Goal: Transaction & Acquisition: Obtain resource

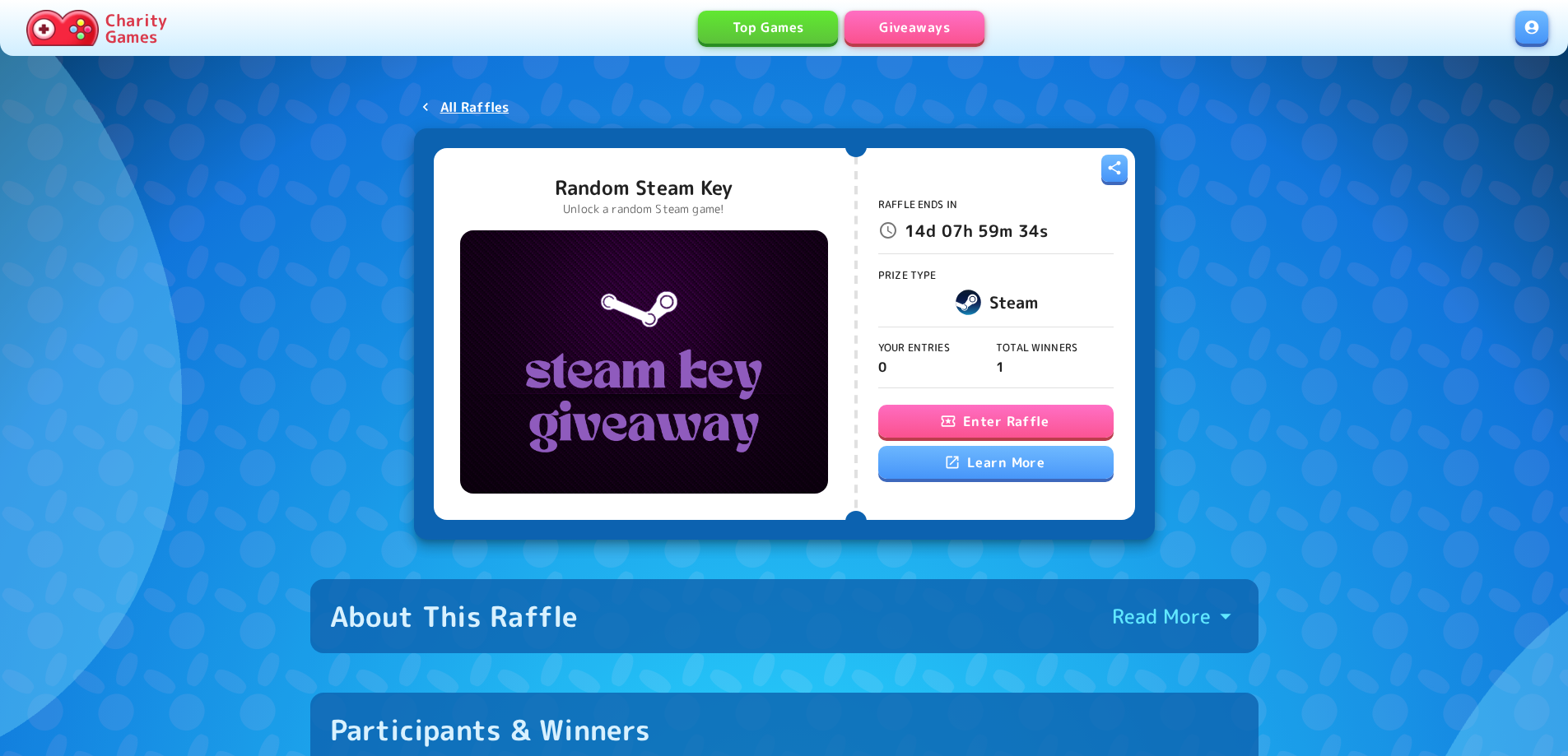
click at [1038, 425] on button "Enter Raffle" at bounding box center [996, 421] width 235 height 33
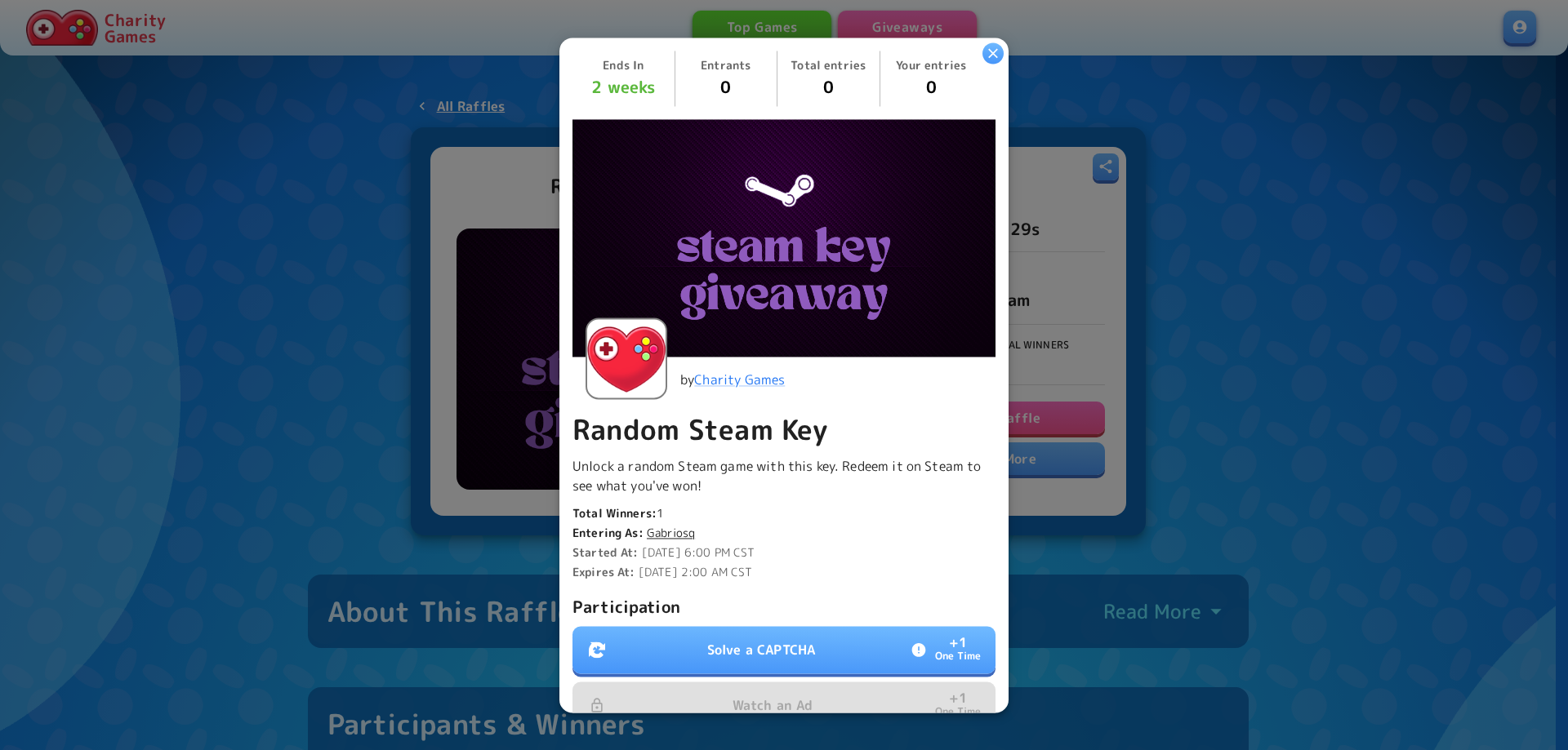
click at [810, 640] on button "Solve a CAPTCHA + 1 One Time" at bounding box center [784, 649] width 423 height 47
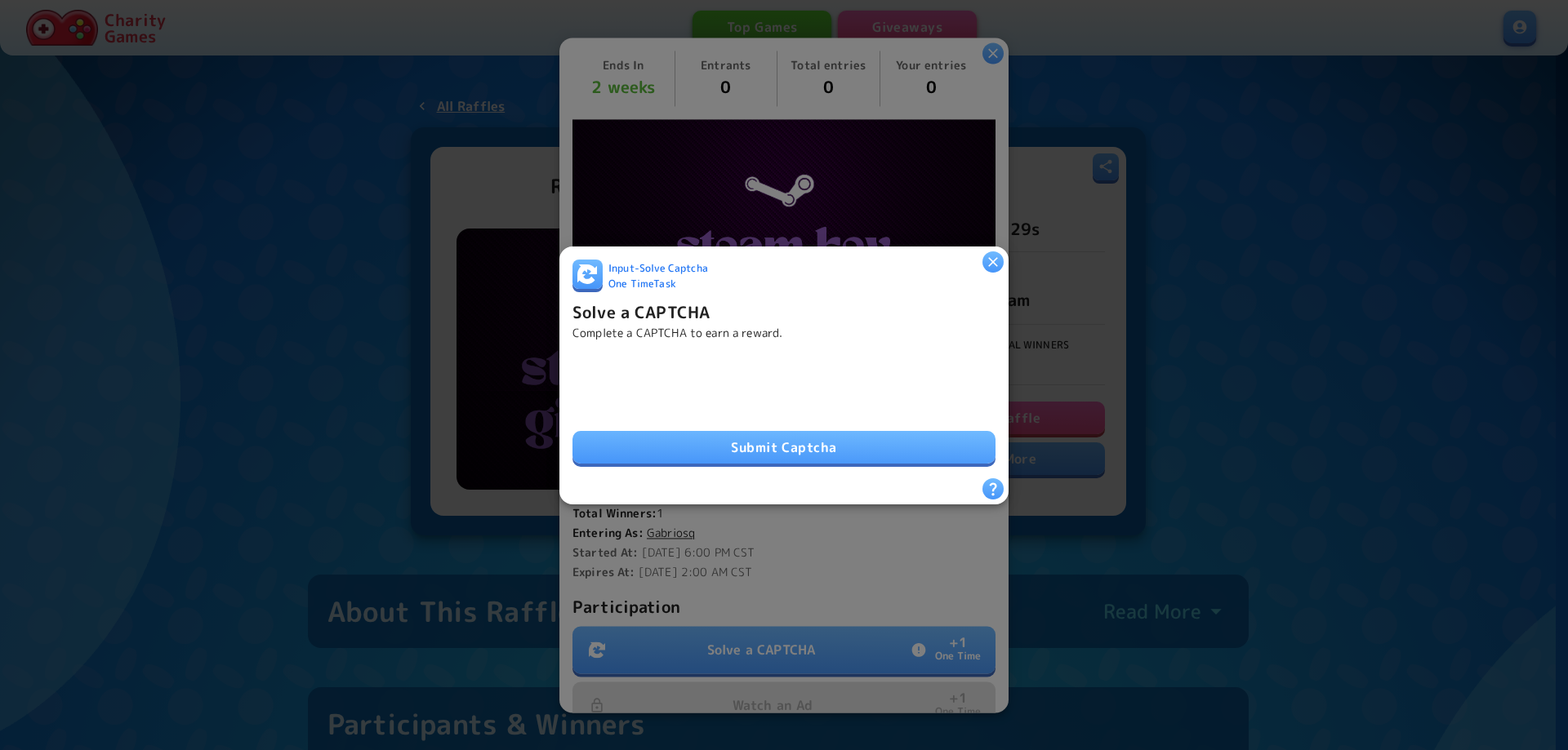
click at [780, 444] on button "Submit Captcha" at bounding box center [784, 447] width 423 height 32
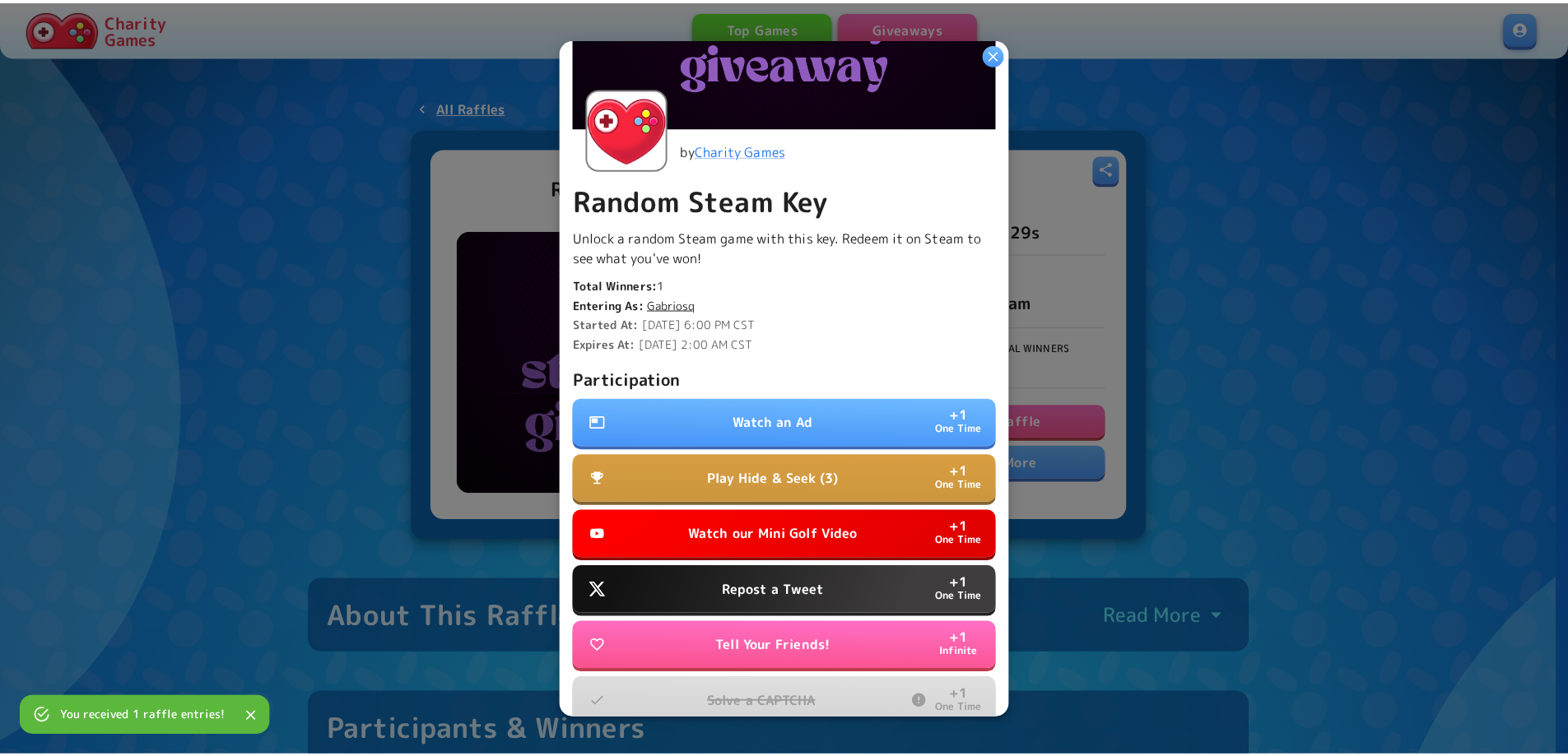
scroll to position [310, 0]
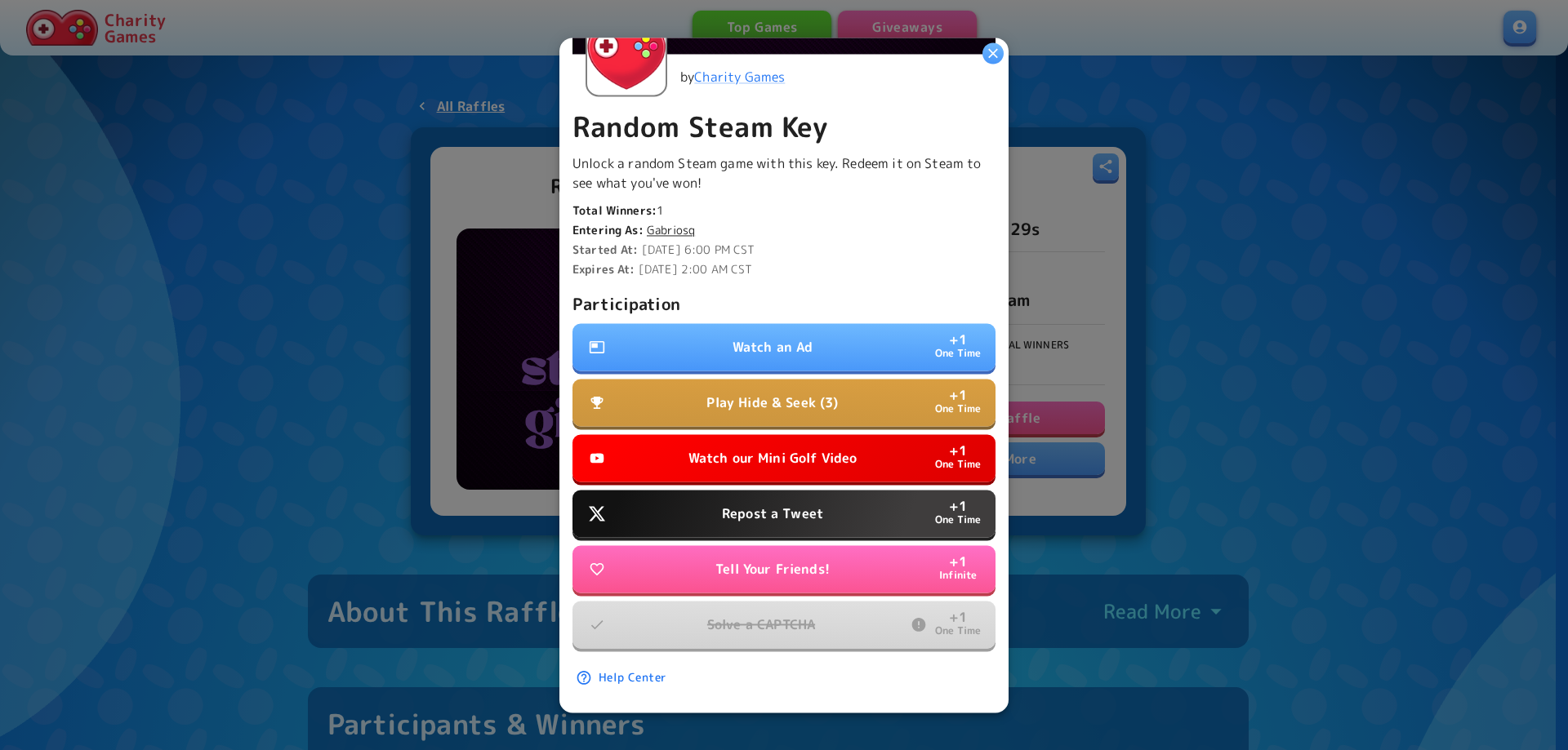
click at [748, 448] on p "Watch our Mini Golf Video" at bounding box center [772, 457] width 169 height 19
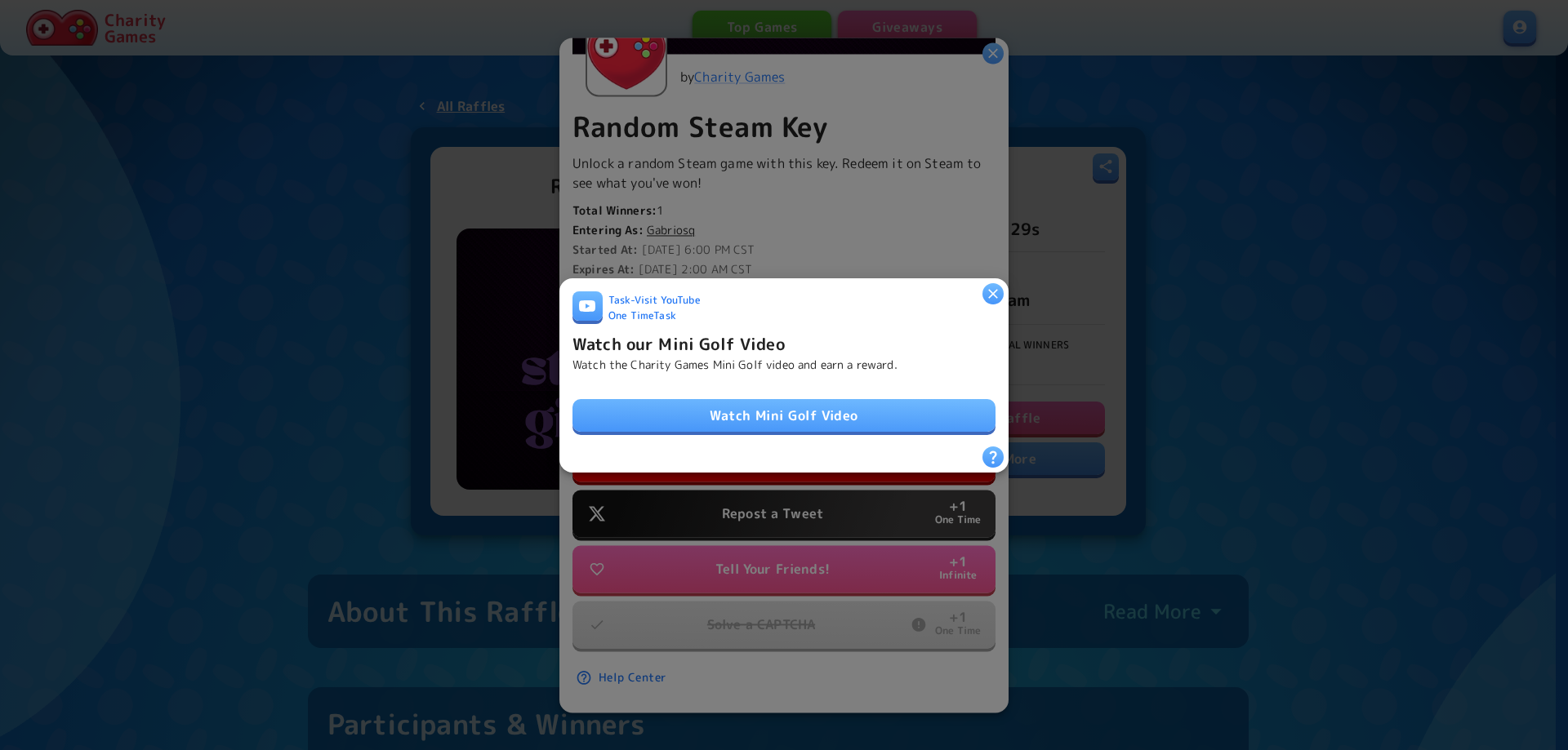
click at [751, 412] on link "Watch Mini Golf Video" at bounding box center [784, 415] width 423 height 32
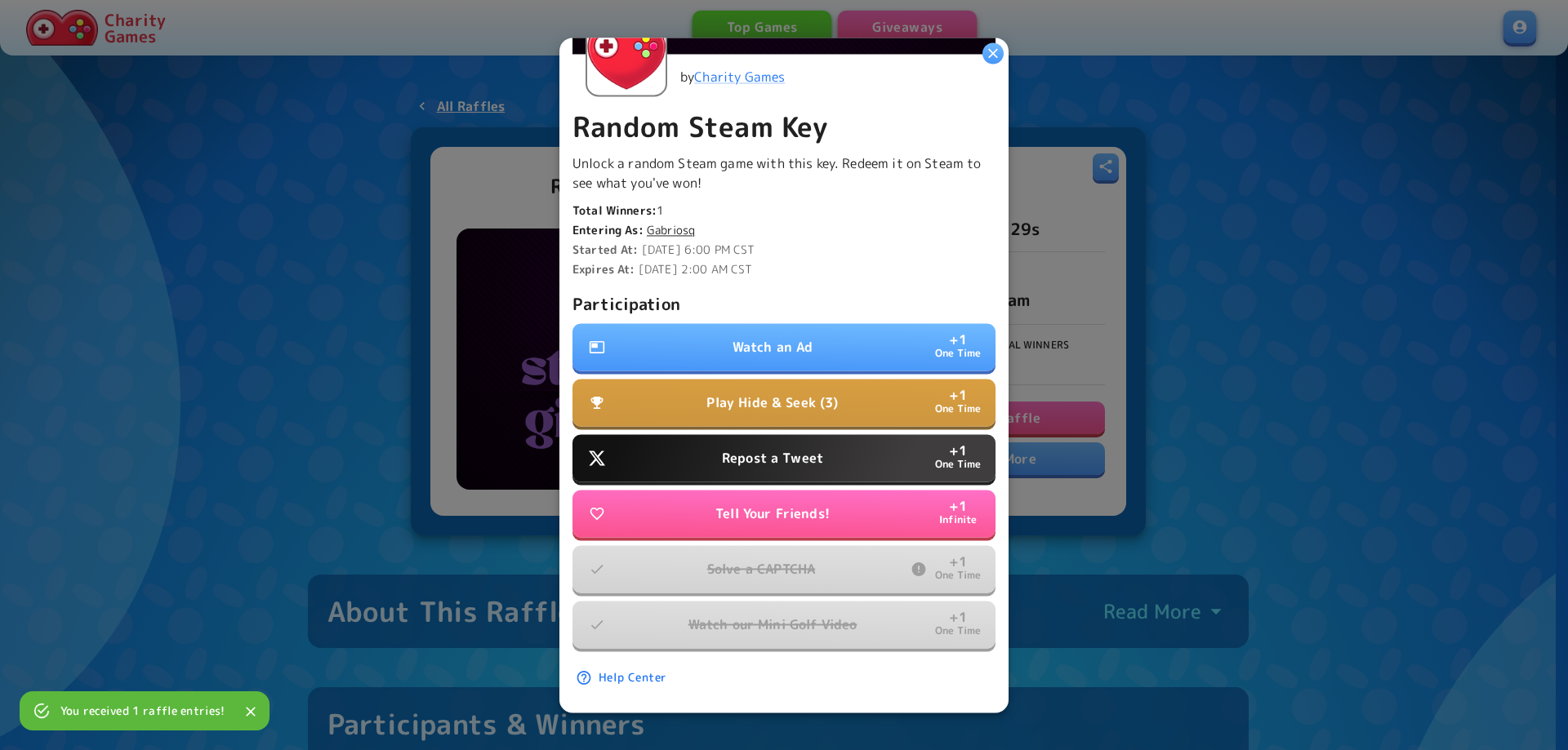
click at [763, 451] on p "Repost a Tweet" at bounding box center [772, 457] width 101 height 19
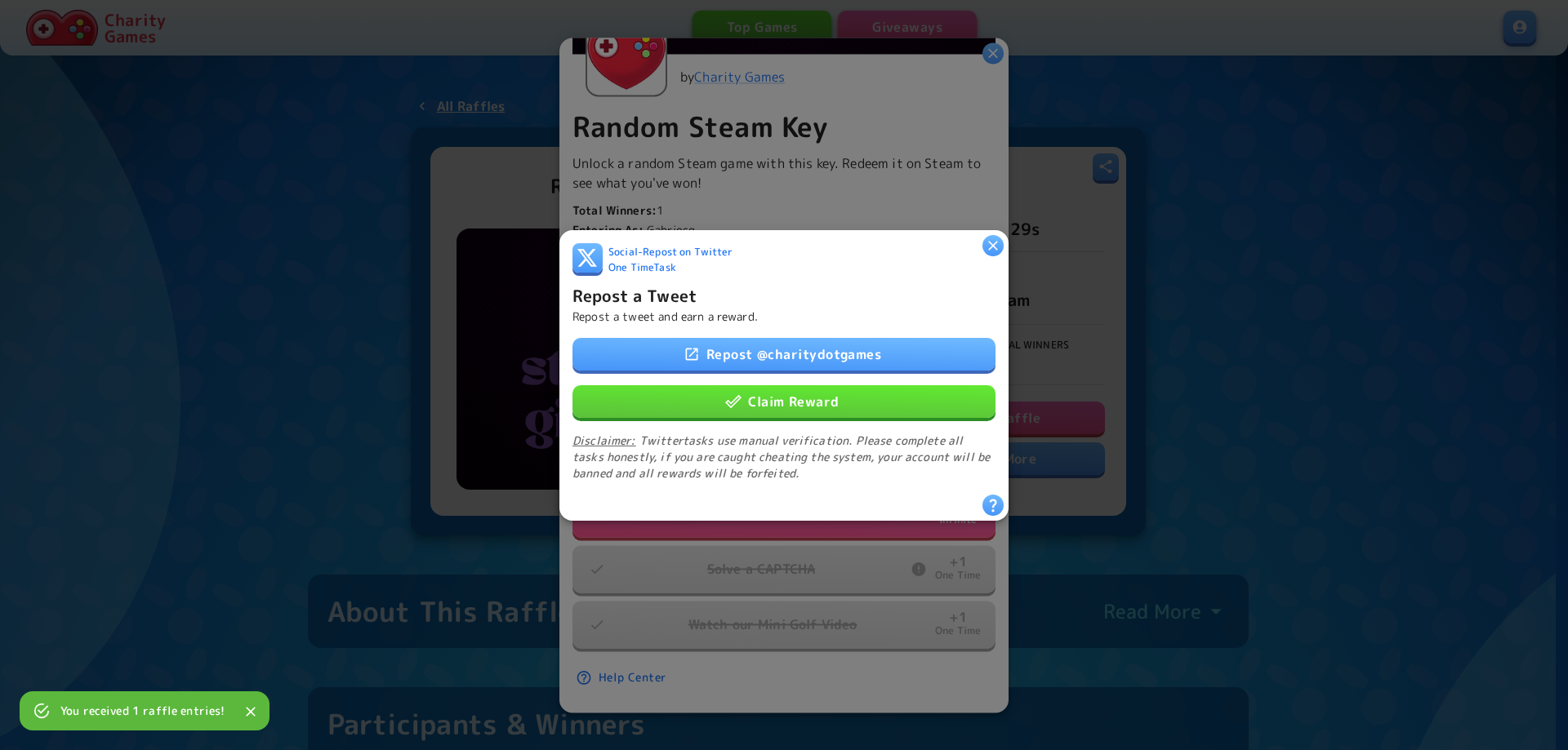
click at [788, 398] on button "Claim Reward" at bounding box center [784, 400] width 423 height 32
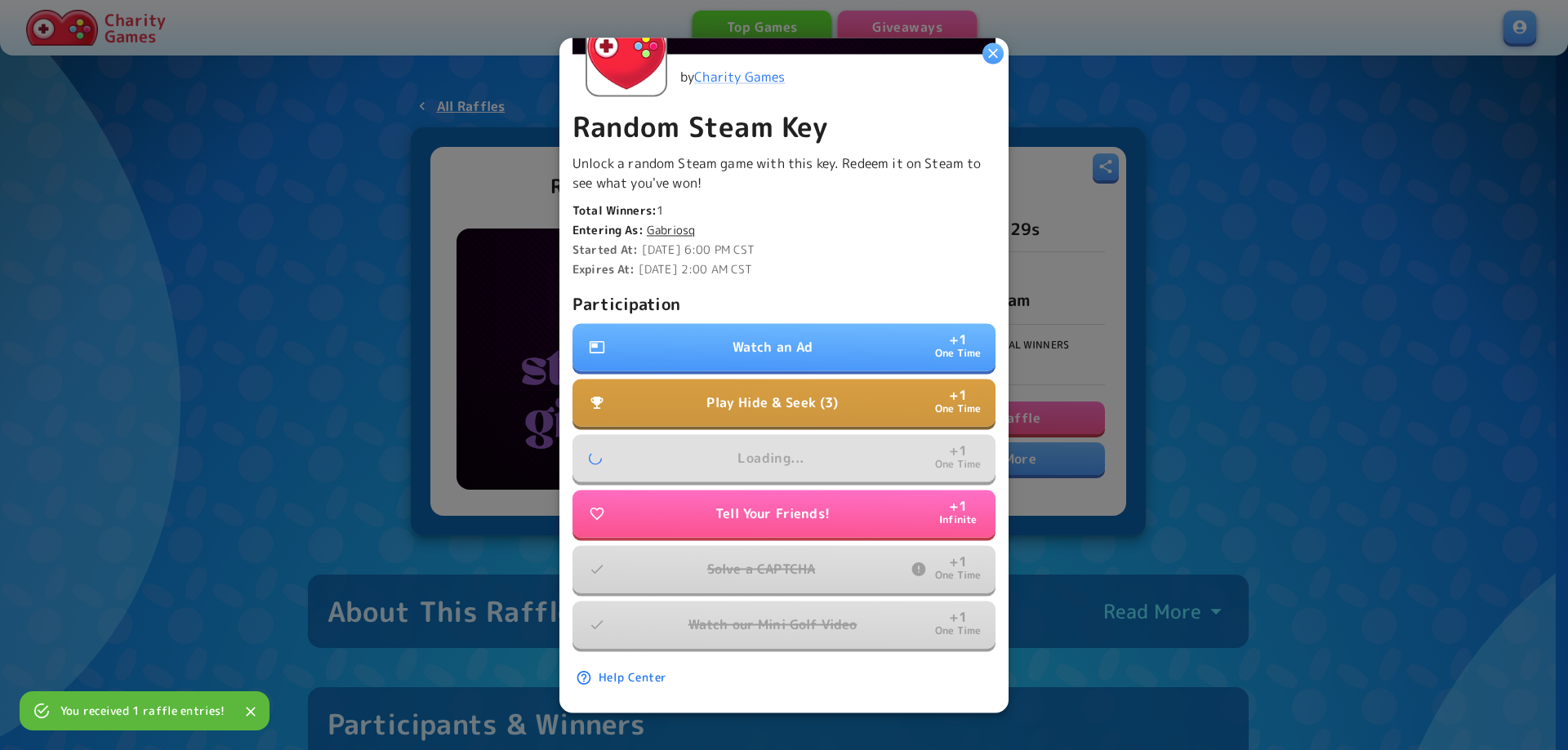
click at [763, 337] on p "Watch an Ad" at bounding box center [772, 346] width 81 height 19
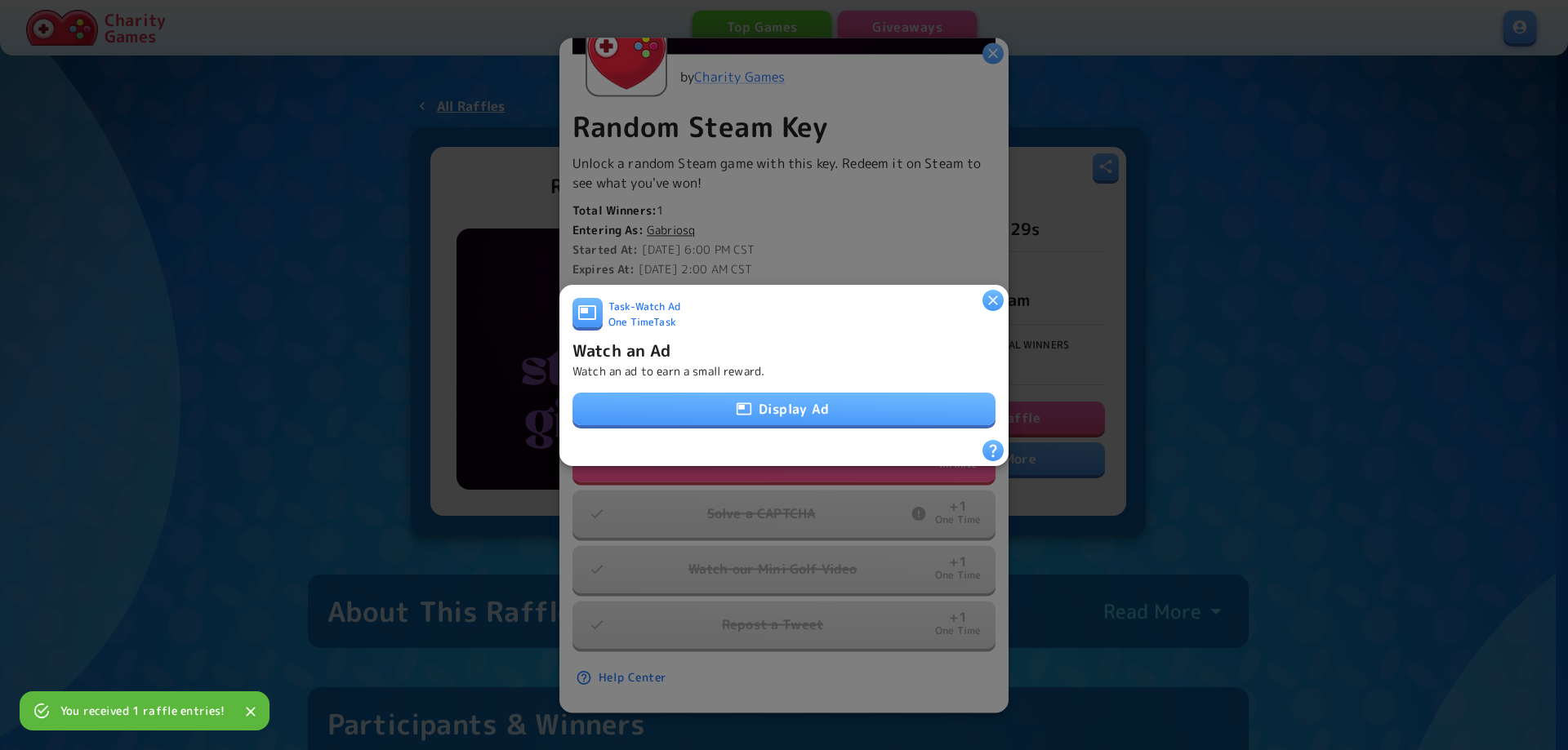
click at [800, 397] on button "Display Ad" at bounding box center [784, 408] width 423 height 32
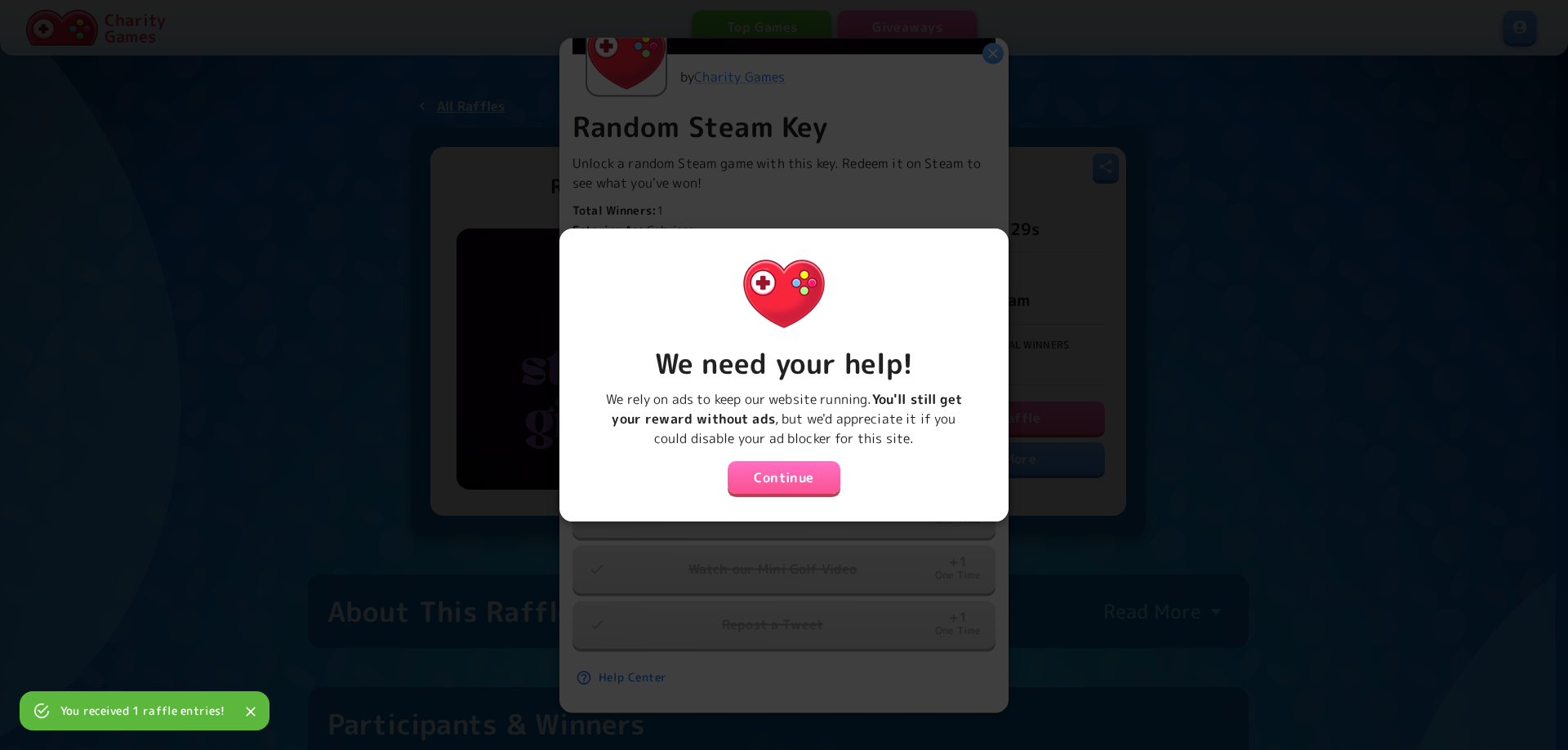
click at [771, 467] on button "Continue" at bounding box center [784, 477] width 113 height 32
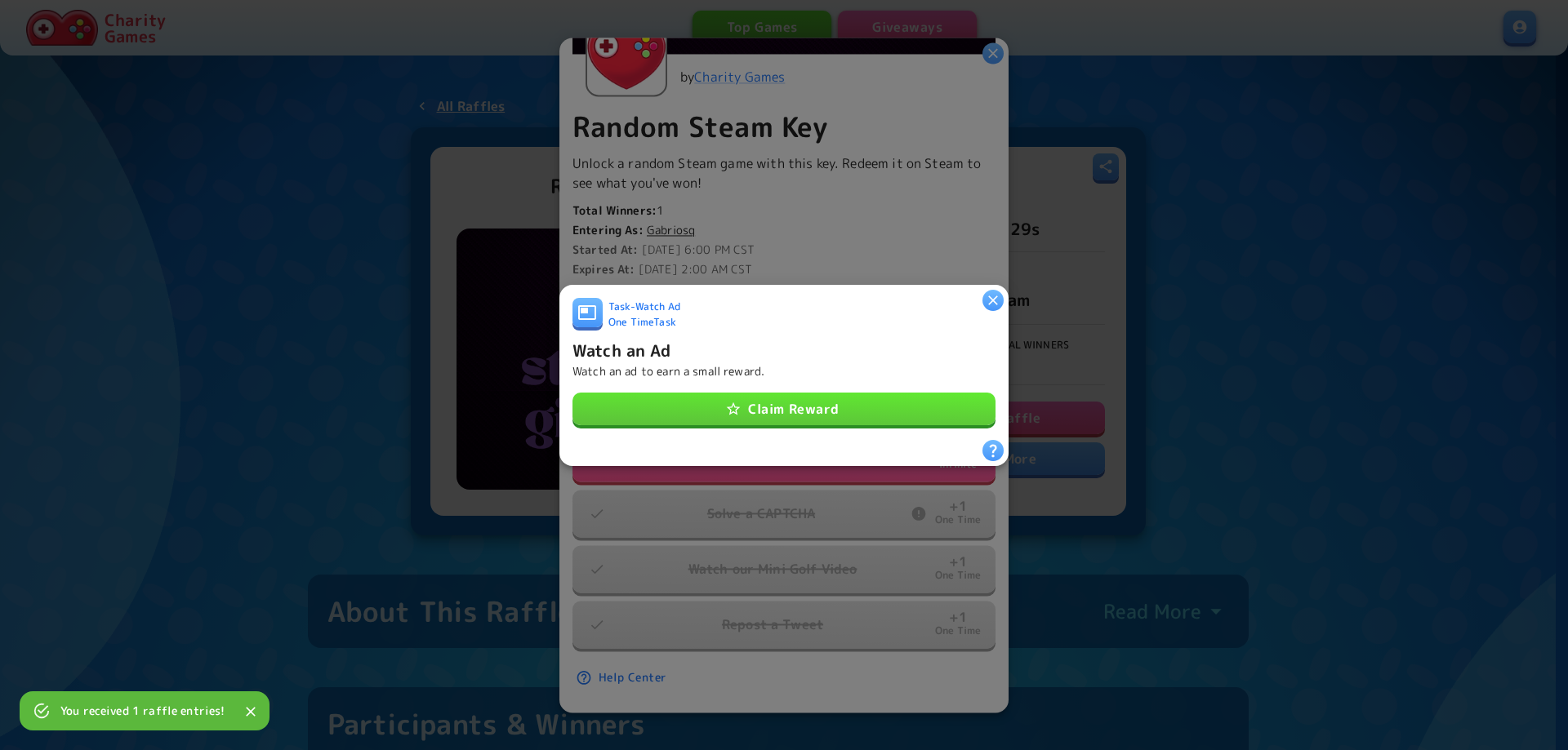
click at [770, 404] on button "Claim Reward" at bounding box center [784, 408] width 423 height 32
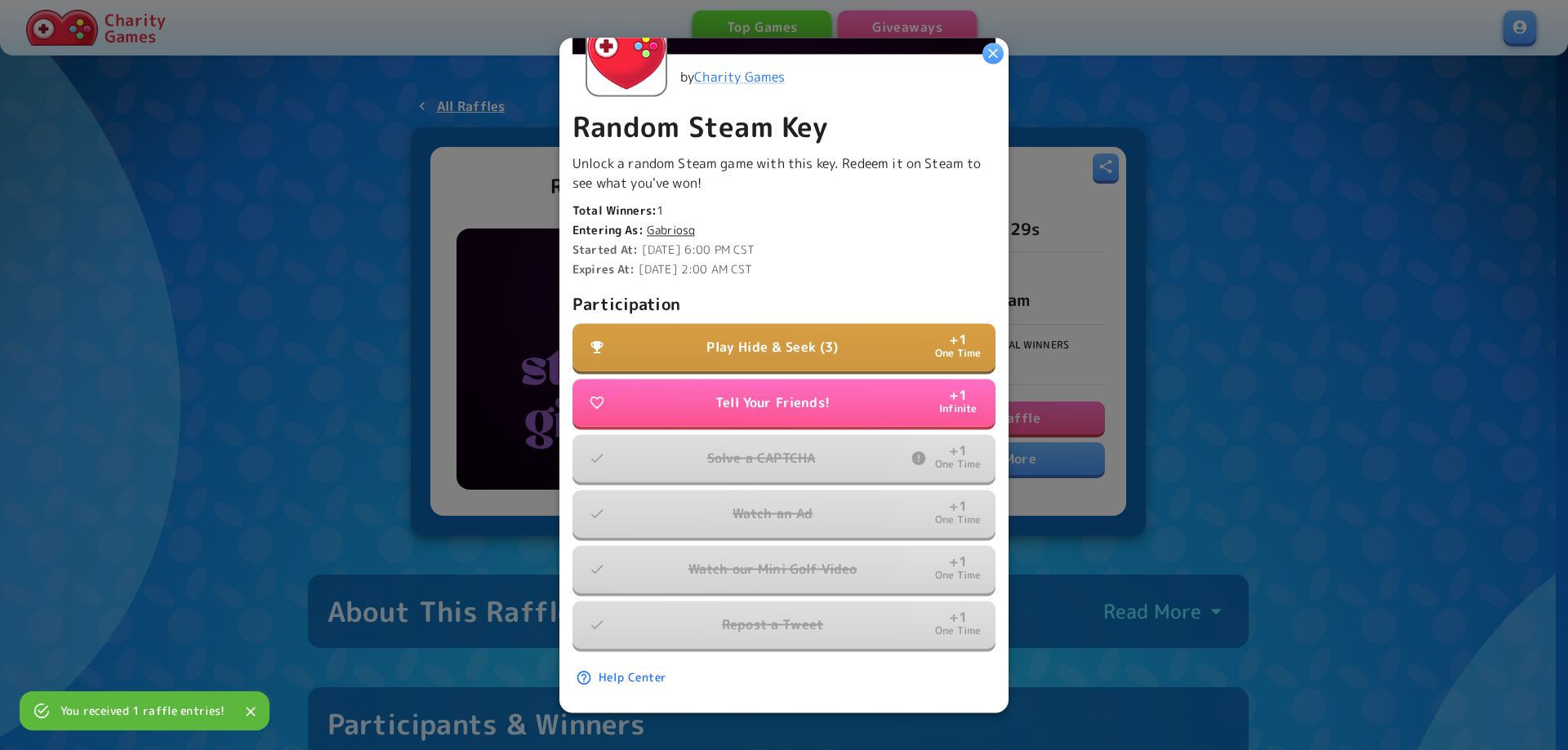
click at [765, 337] on p "Play Hide & Seek (3)" at bounding box center [772, 346] width 132 height 19
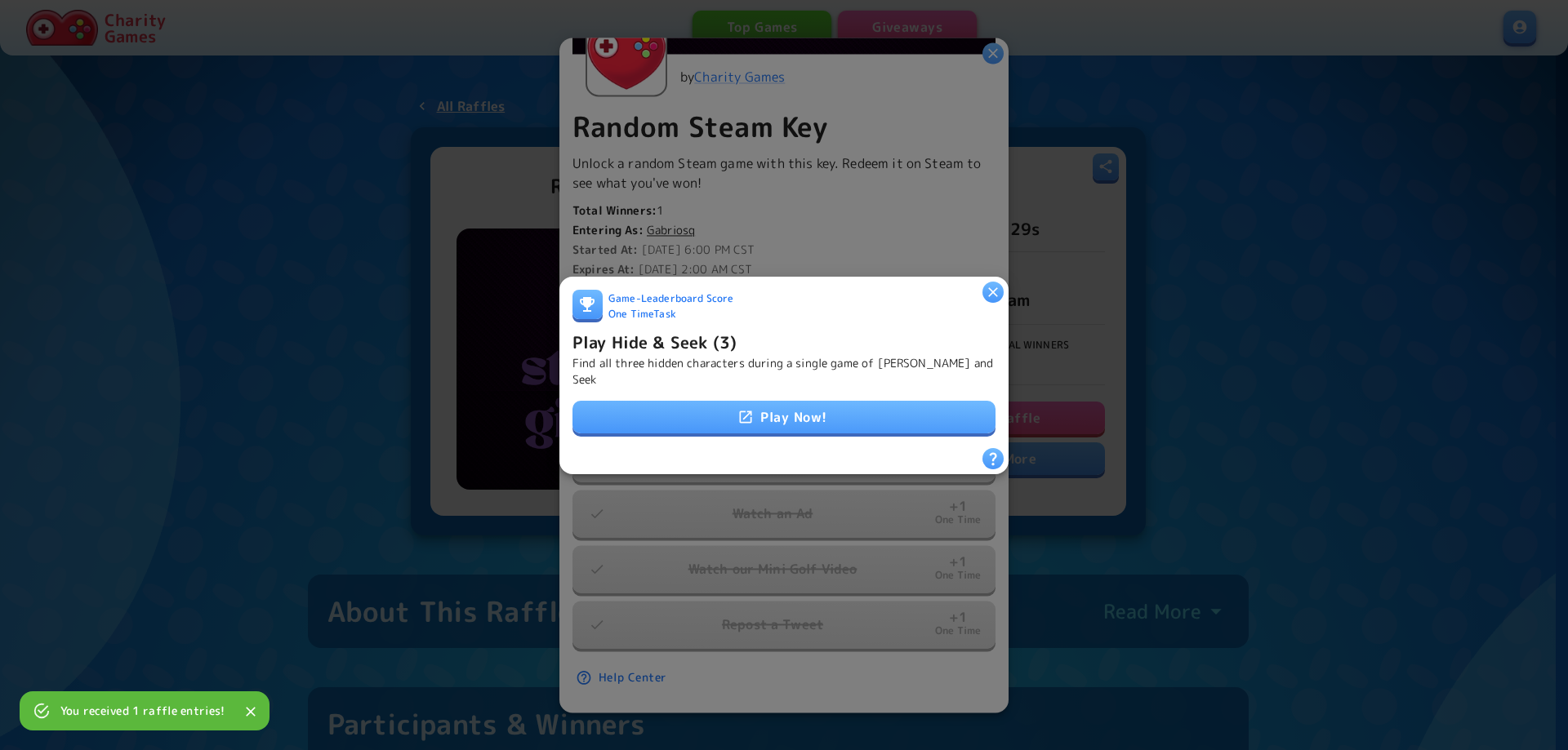
click at [797, 401] on link "Play Now!" at bounding box center [784, 417] width 423 height 32
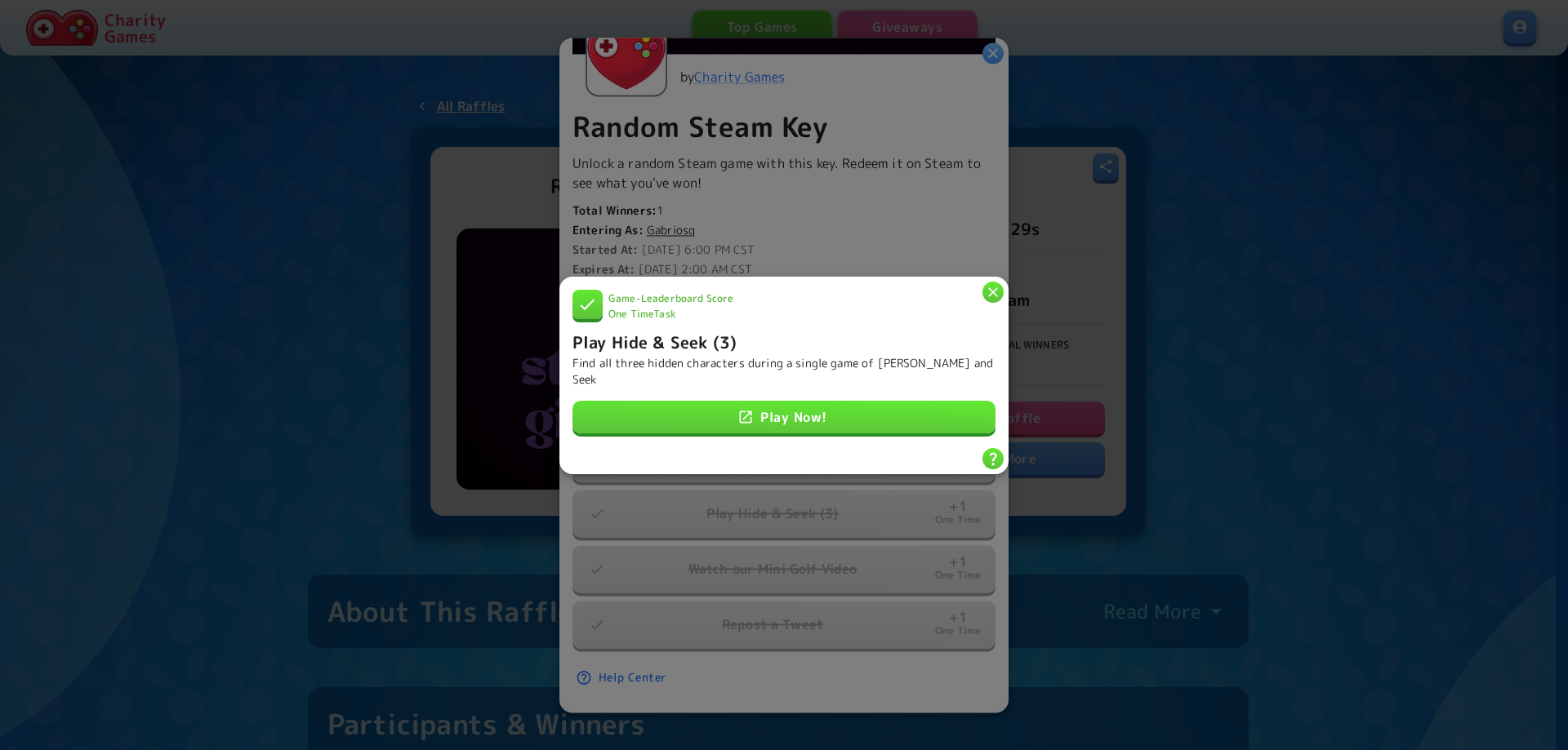
click at [1254, 384] on div at bounding box center [784, 375] width 1568 height 750
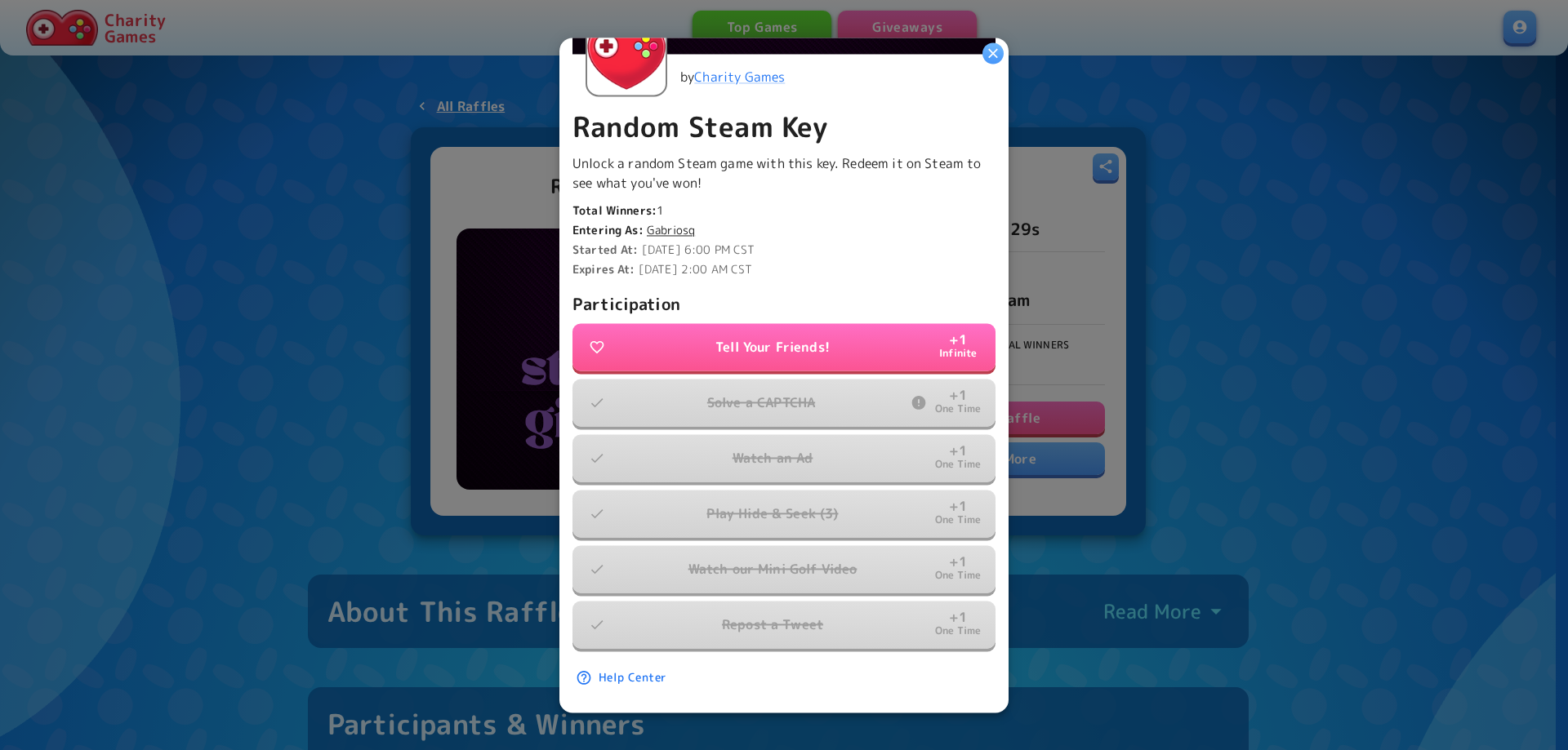
click at [1212, 369] on div at bounding box center [784, 375] width 1568 height 750
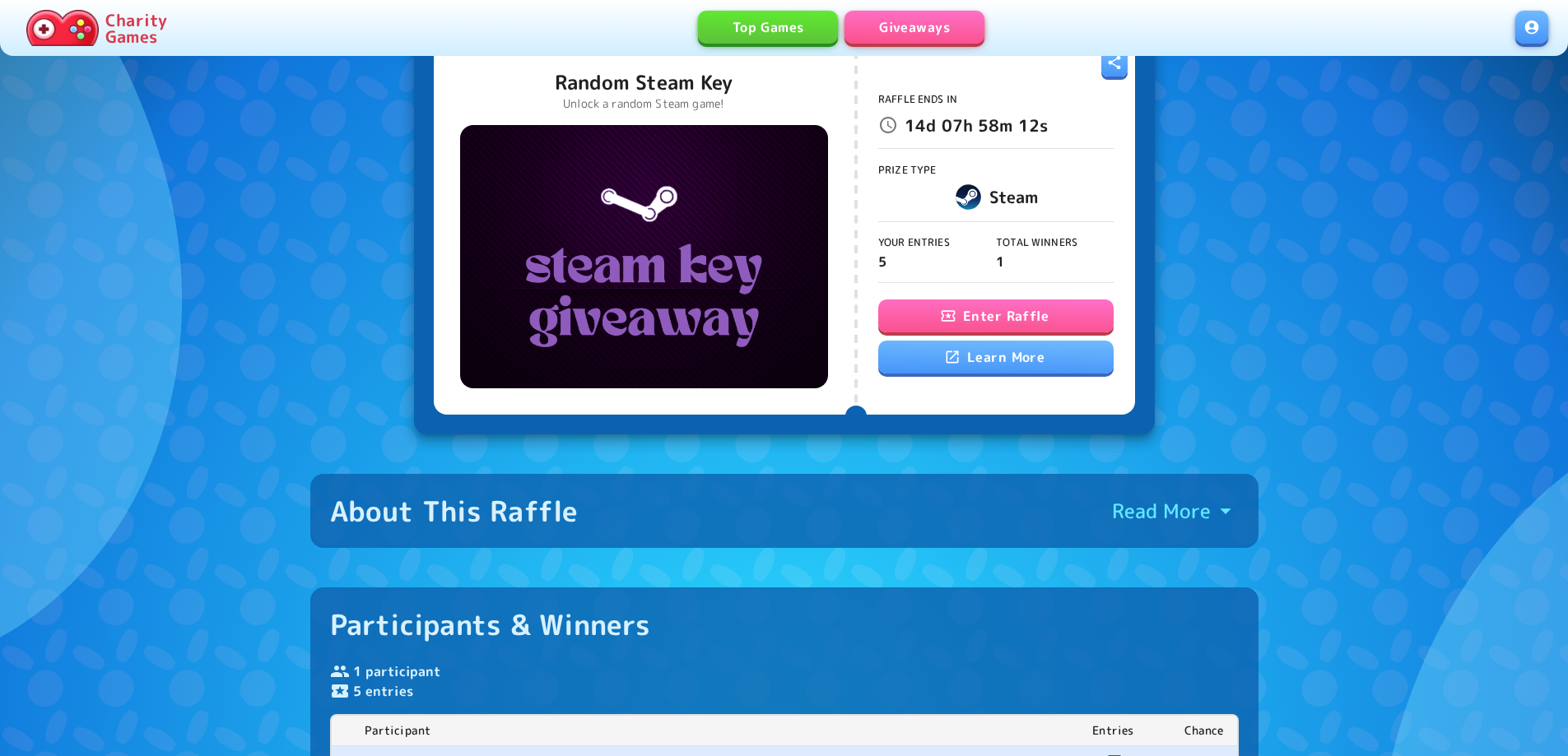
scroll to position [0, 0]
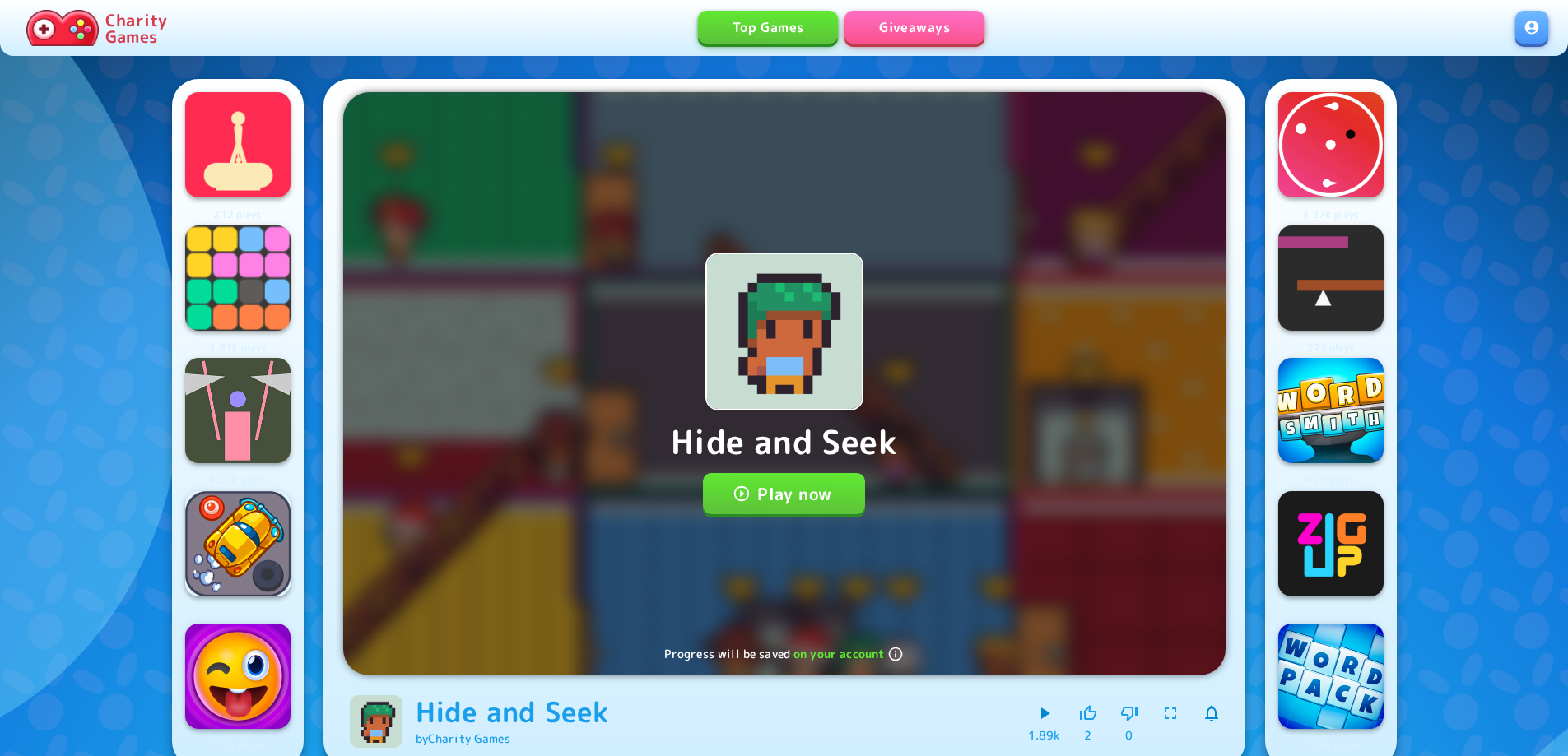
click at [787, 485] on button "Play now" at bounding box center [784, 494] width 162 height 41
